Goal: Find specific page/section

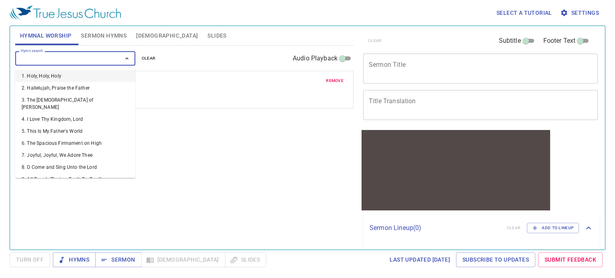
click at [65, 58] on input "Hymn search" at bounding box center [64, 58] width 92 height 9
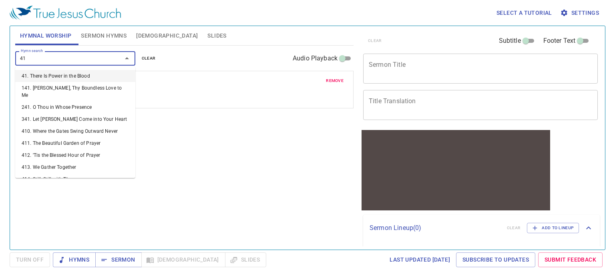
type input "419"
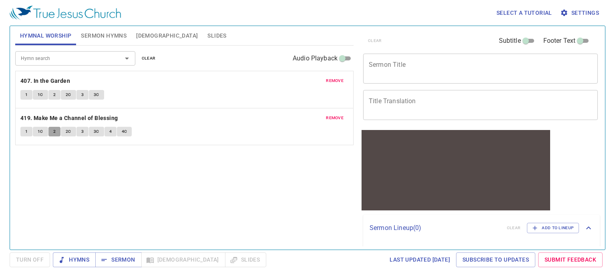
click at [55, 134] on button "2" at bounding box center [54, 132] width 12 height 10
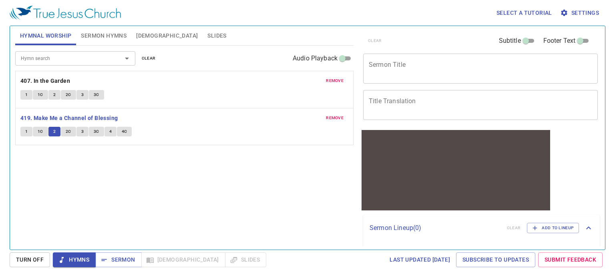
click at [68, 131] on span "2C" at bounding box center [69, 131] width 6 height 7
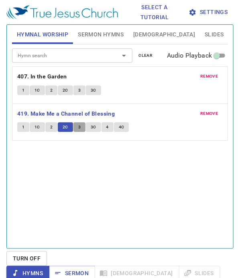
click at [85, 130] on button "3" at bounding box center [79, 128] width 12 height 10
click at [106, 124] on div "remove 419. Make Me a Channel of Blessing 1 1C 2 2C 3 3C 4 4C" at bounding box center [119, 122] width 215 height 37
click at [96, 130] on span "3C" at bounding box center [94, 127] width 6 height 7
